Goal: Task Accomplishment & Management: Use online tool/utility

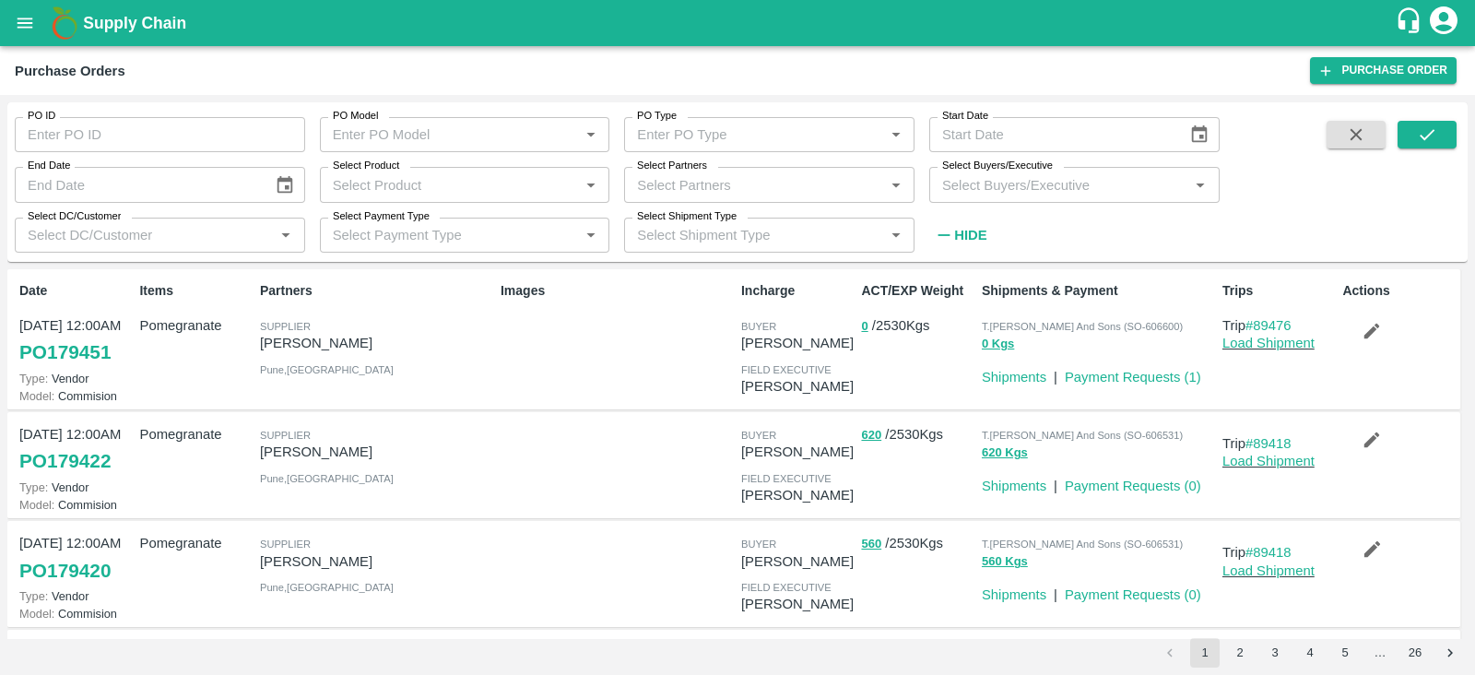
click at [168, 141] on input "PO ID" at bounding box center [160, 134] width 290 height 35
type input "179182"
click at [1433, 129] on icon "submit" at bounding box center [1427, 134] width 20 height 20
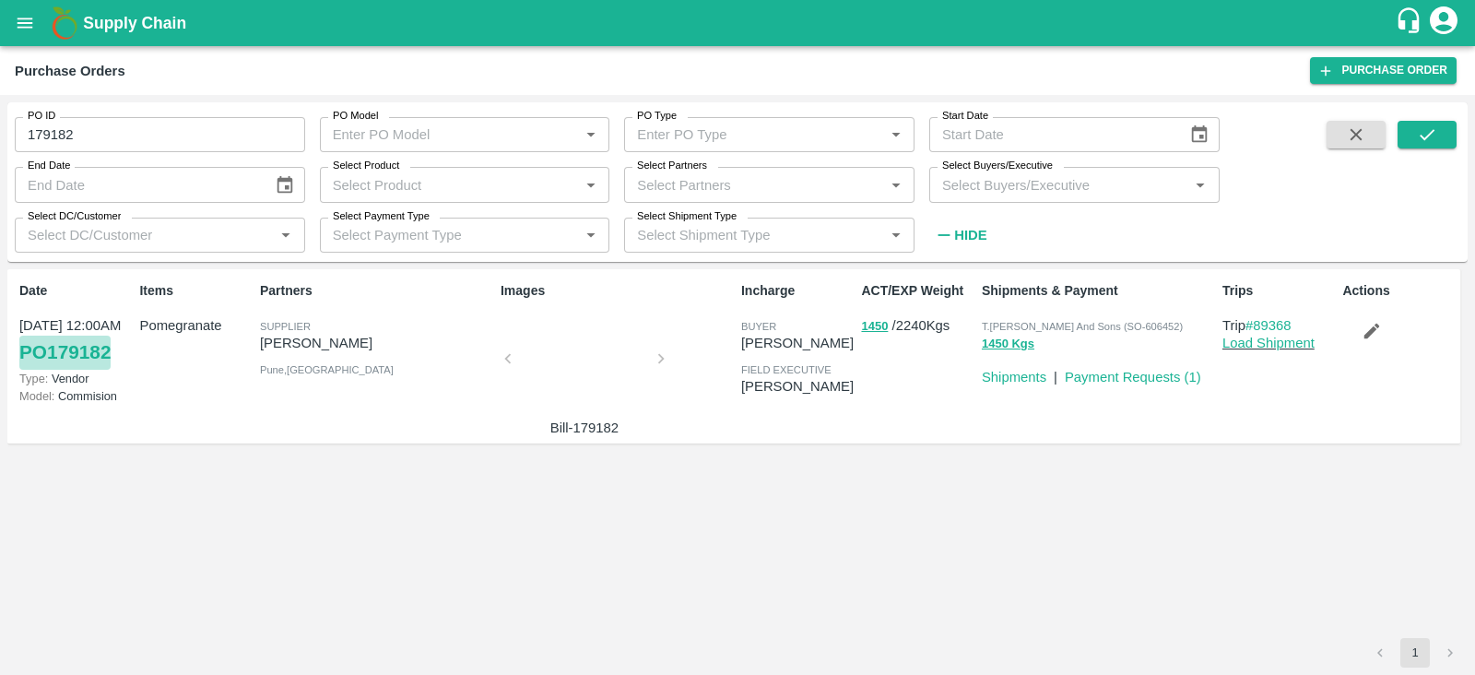
click at [76, 344] on link "PO 179182" at bounding box center [64, 352] width 91 height 33
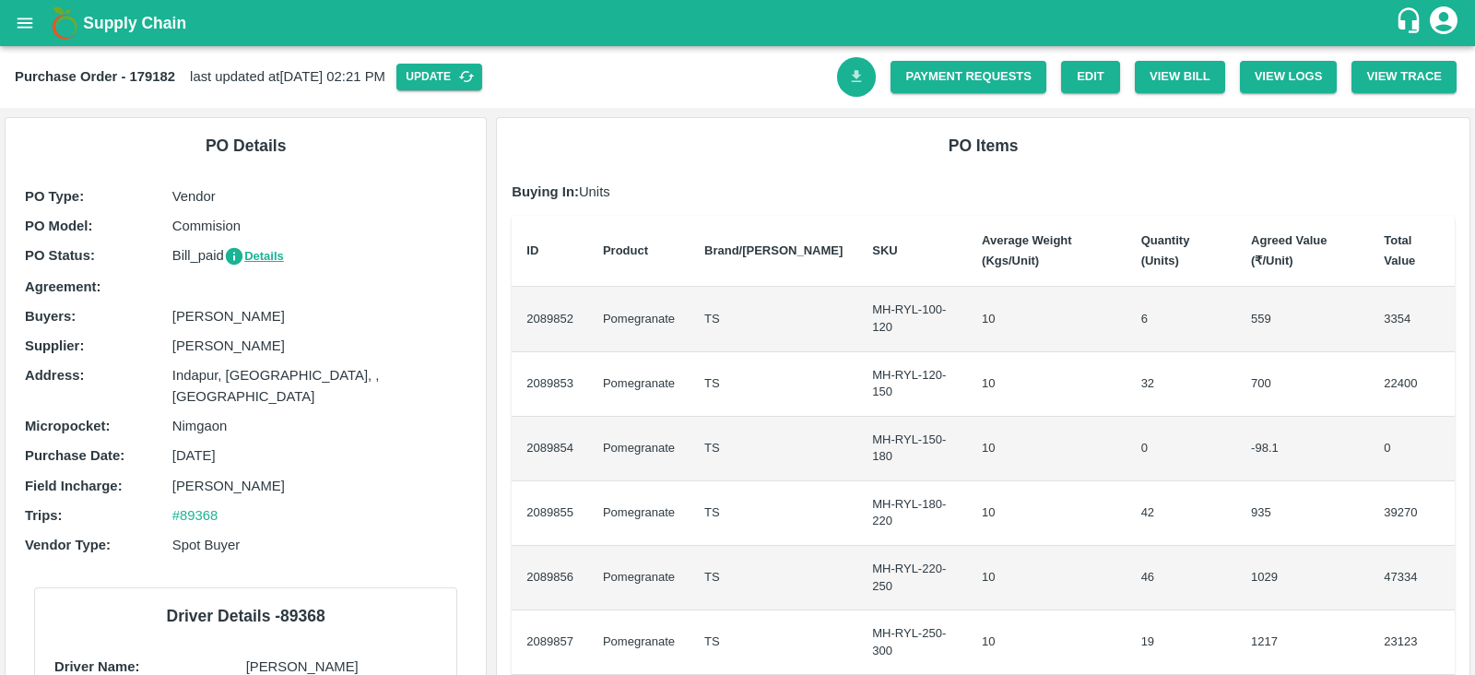
click at [850, 79] on icon "Download Bill" at bounding box center [857, 77] width 18 height 18
